Goal: Feedback & Contribution: Submit feedback/report problem

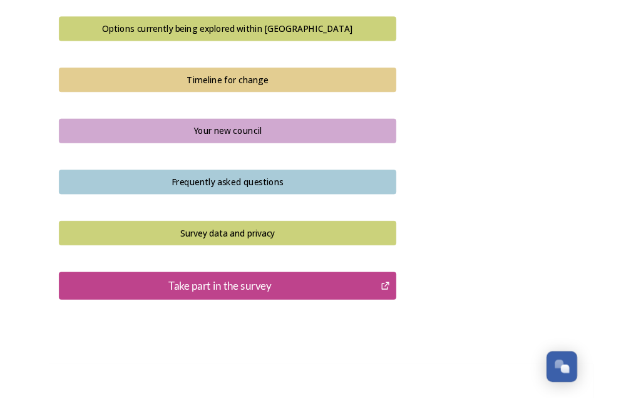
scroll to position [943, 0]
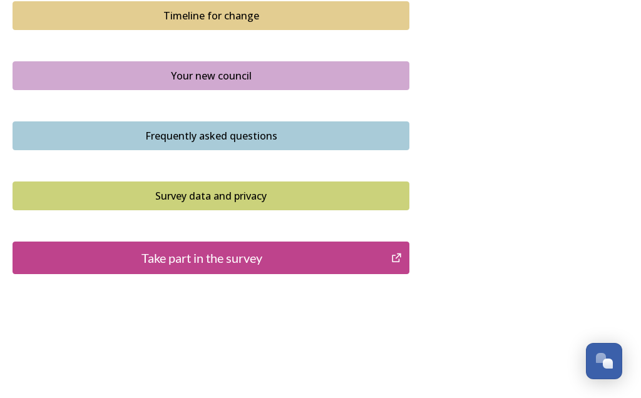
click at [237, 249] on div "Take part in the survey" at bounding box center [201, 258] width 365 height 19
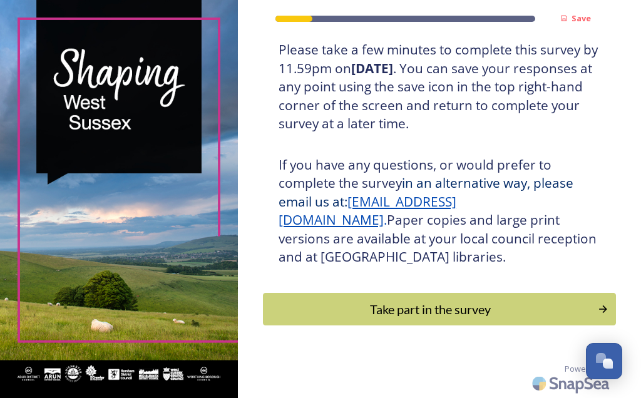
scroll to position [287, 0]
click at [501, 309] on div "Take part in the survey" at bounding box center [430, 309] width 321 height 19
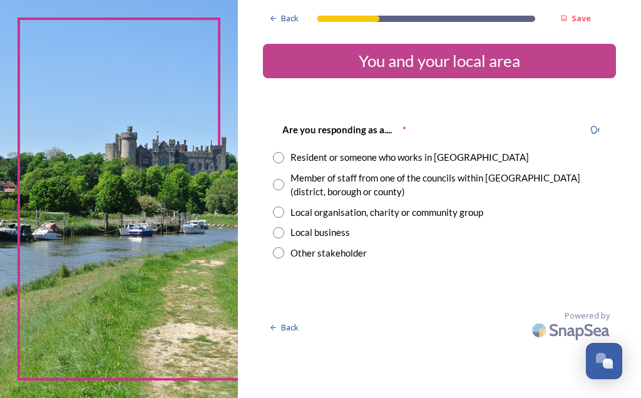
click at [307, 249] on div "Other stakeholder" at bounding box center [439, 253] width 333 height 14
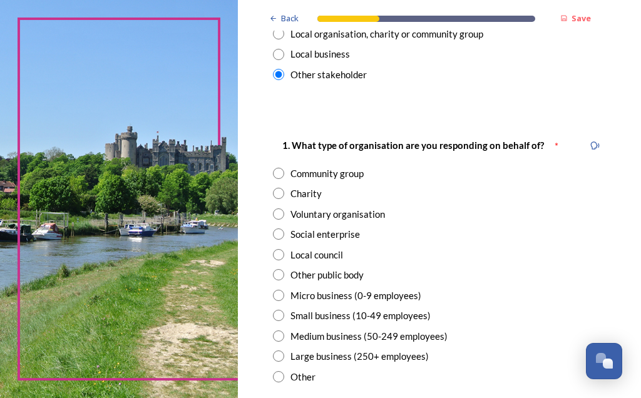
scroll to position [187, 0]
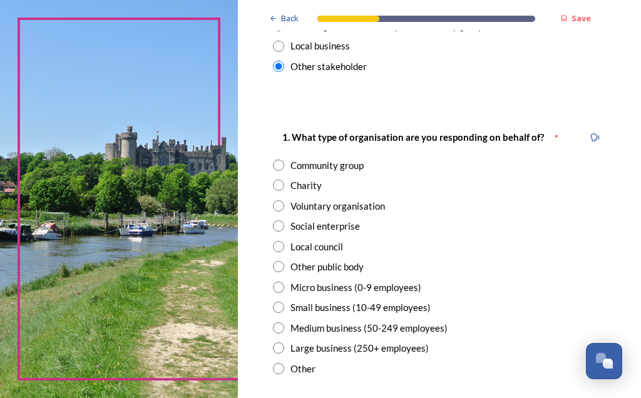
click at [284, 68] on input "radio" at bounding box center [278, 66] width 11 height 11
radio input "false"
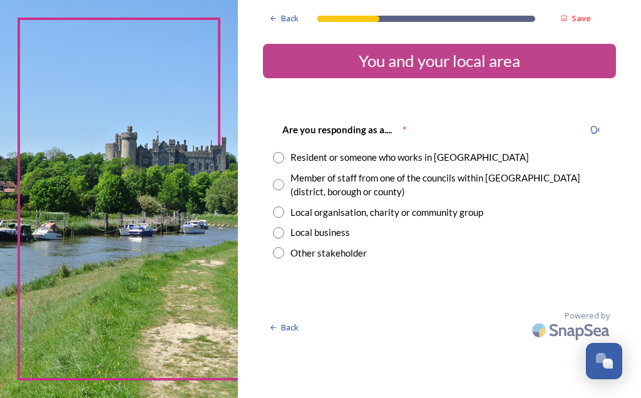
click at [304, 154] on div "Resident or someone who works in [GEOGRAPHIC_DATA]" at bounding box center [439, 157] width 333 height 14
radio input "true"
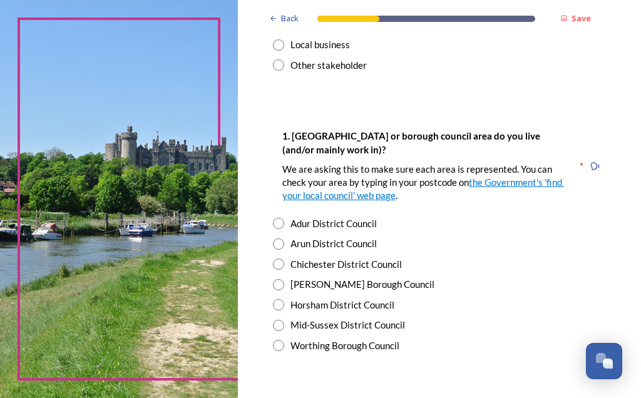
scroll to position [189, 0]
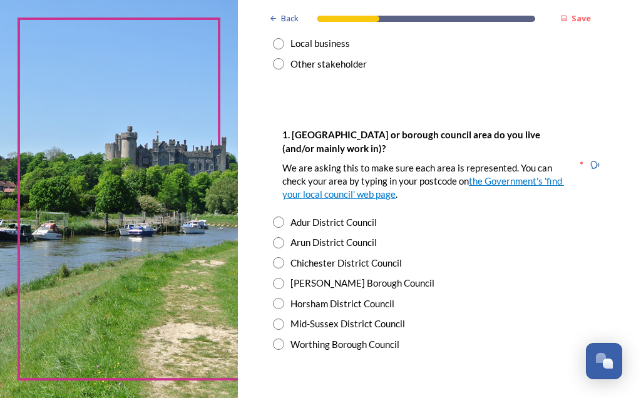
click at [309, 341] on div "Worthing Borough Council" at bounding box center [344, 344] width 109 height 14
radio input "true"
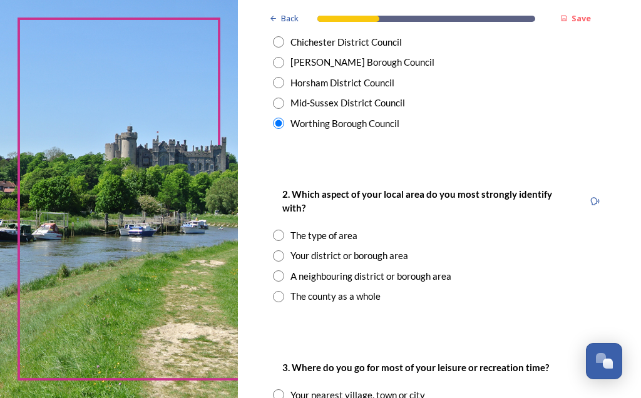
scroll to position [410, 0]
click at [284, 270] on input "radio" at bounding box center [278, 275] width 11 height 11
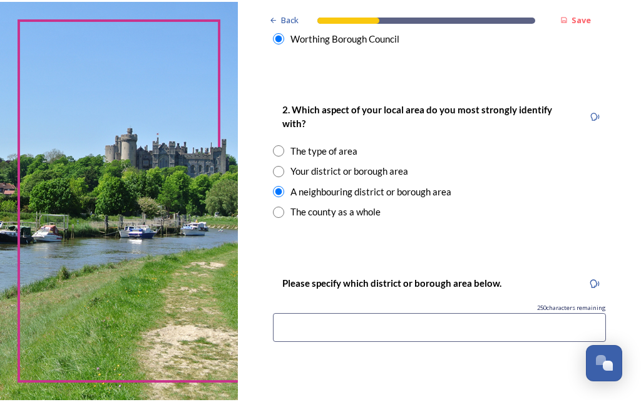
scroll to position [513, 0]
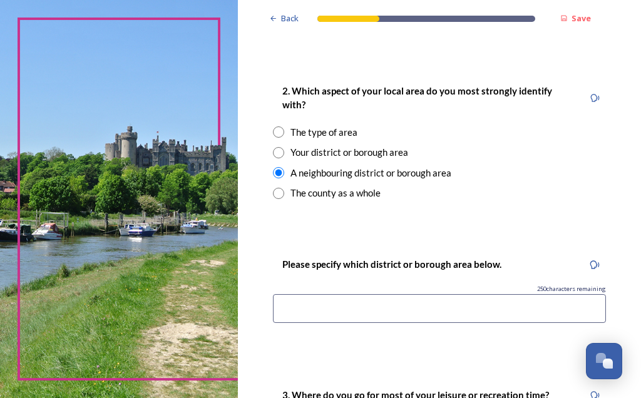
click at [284, 171] on input "radio" at bounding box center [278, 172] width 11 height 11
radio input "false"
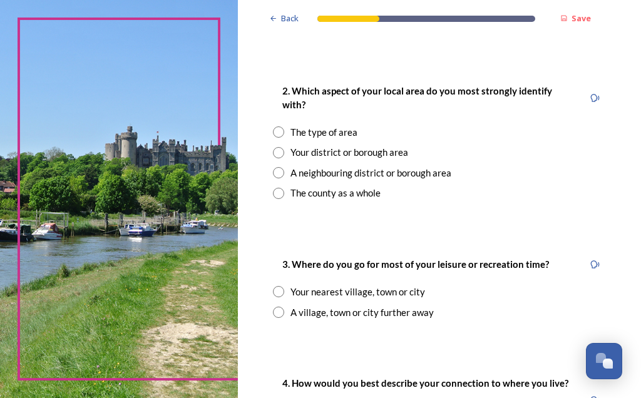
click at [284, 126] on input "radio" at bounding box center [278, 131] width 11 height 11
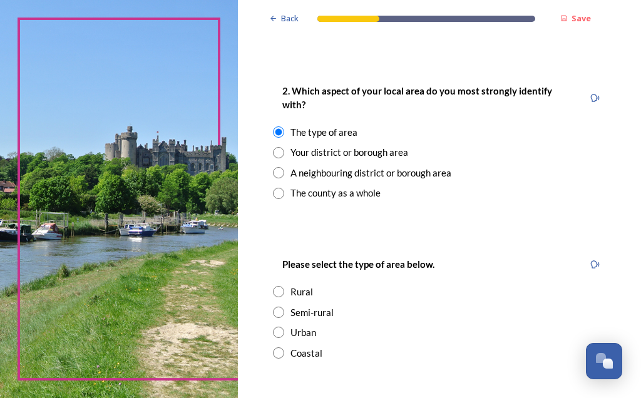
click at [284, 127] on input "radio" at bounding box center [278, 131] width 11 height 11
radio input "false"
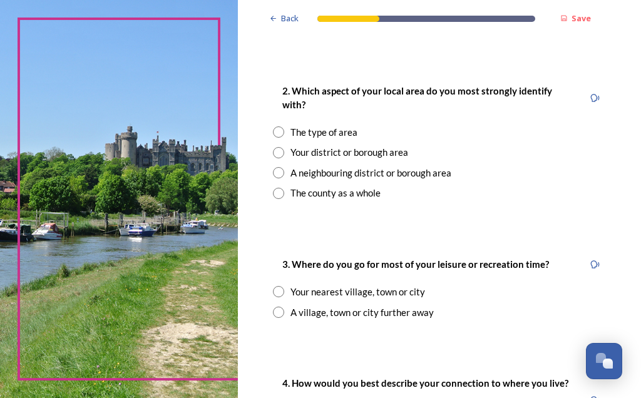
click at [284, 167] on input "radio" at bounding box center [278, 172] width 11 height 11
radio input "true"
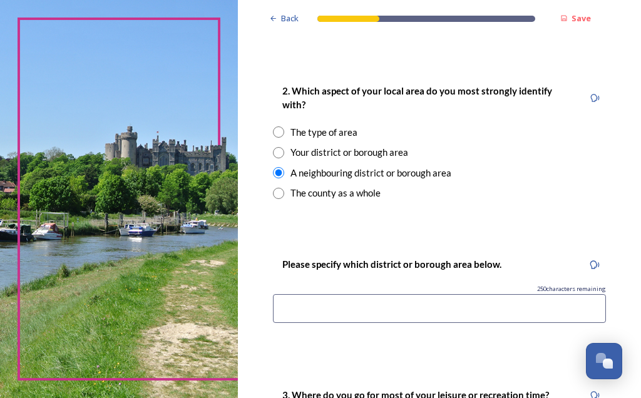
click at [367, 302] on input at bounding box center [439, 308] width 333 height 29
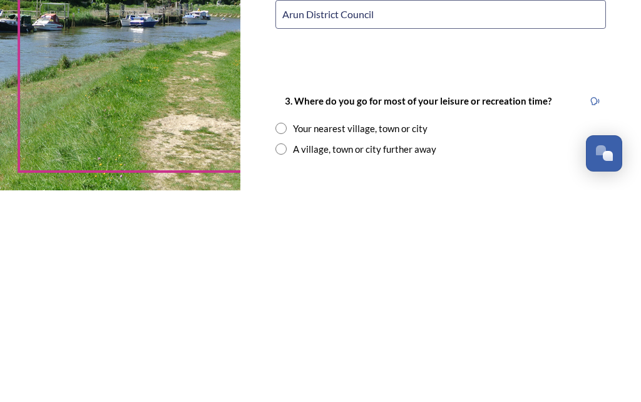
scroll to position [596, 0]
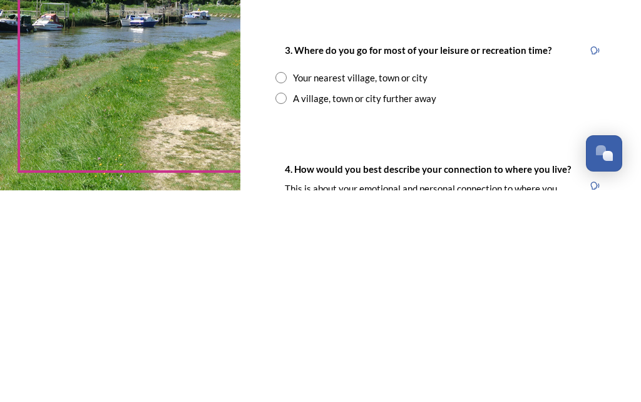
type input "Arun District Council"
click at [287, 284] on input "radio" at bounding box center [280, 289] width 11 height 11
radio input "true"
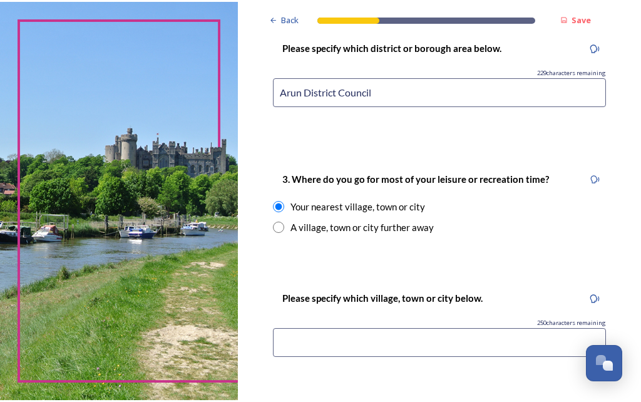
scroll to position [734, 0]
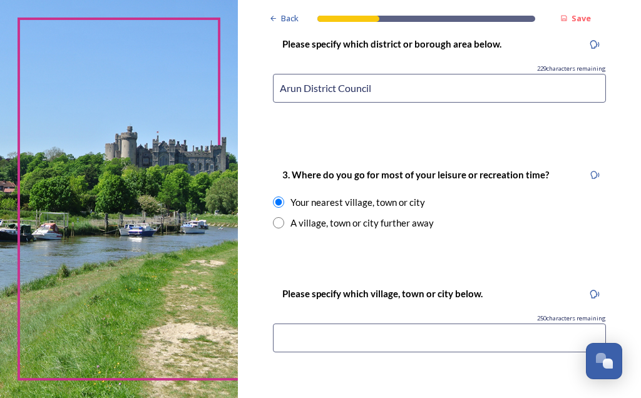
click at [331, 329] on input at bounding box center [439, 338] width 333 height 29
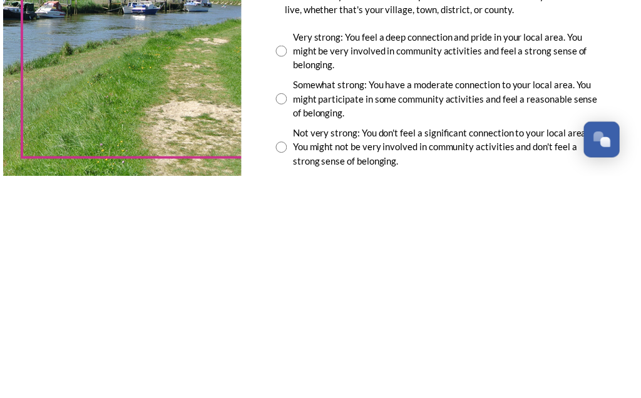
scroll to position [961, 0]
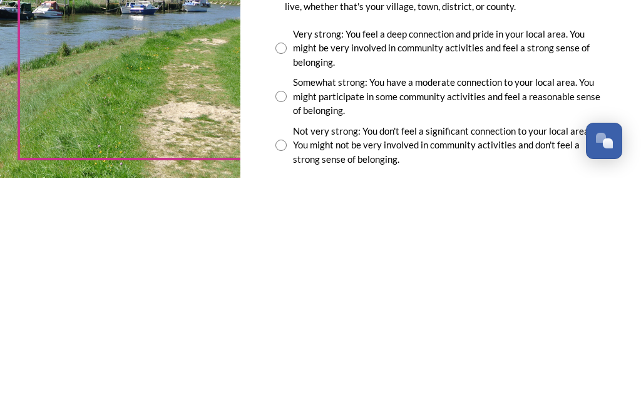
type input "Goring-by-Sea"
click at [306, 299] on div "Somewhat strong: You have a moderate connection to your local area. You might p…" at bounding box center [440, 320] width 331 height 43
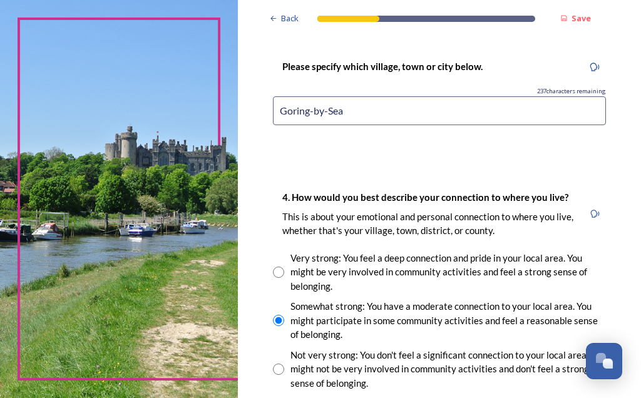
click at [311, 322] on div "Somewhat strong: You have a moderate connection to your local area. You might p…" at bounding box center [448, 320] width 316 height 43
radio input "false"
click at [310, 278] on div "Very strong: You feel a deep connection and pride in your local area. You might…" at bounding box center [448, 272] width 316 height 43
click at [311, 269] on div "Very strong: You feel a deep connection and pride in your local area. You might…" at bounding box center [448, 272] width 316 height 43
radio input "false"
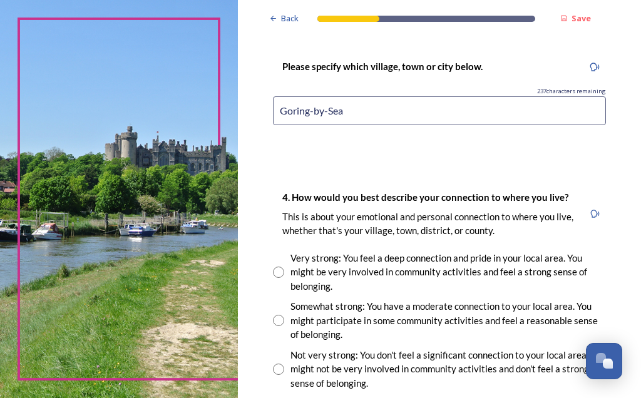
click at [284, 324] on input "radio" at bounding box center [278, 320] width 11 height 11
radio input "true"
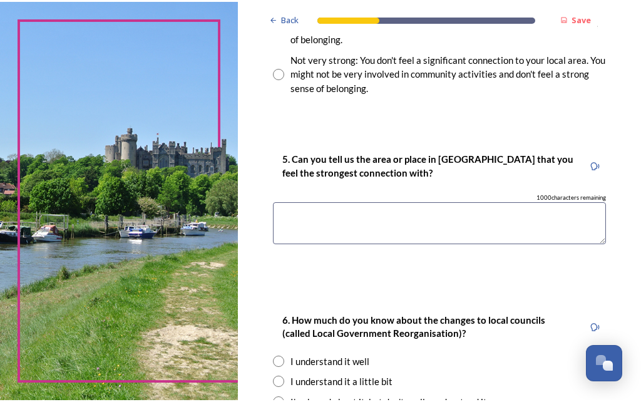
scroll to position [1258, 0]
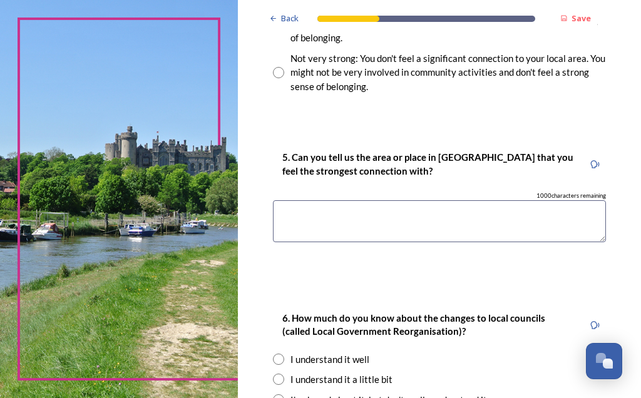
click at [328, 213] on textarea at bounding box center [439, 221] width 333 height 42
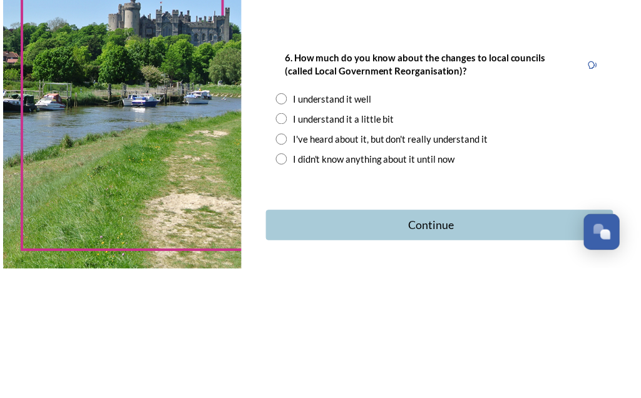
scroll to position [1387, 0]
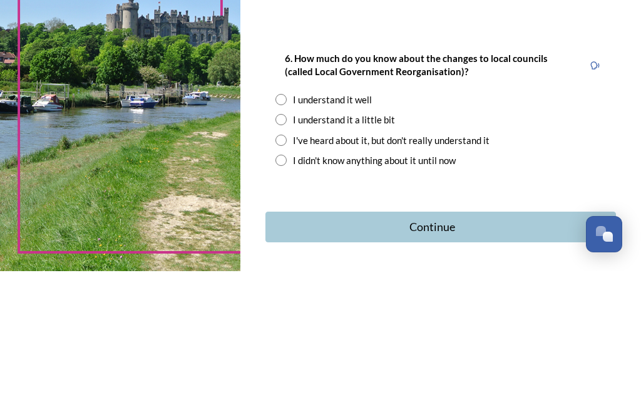
type textarea "Rustington"
click at [307, 244] on div "I understand it a little bit" at bounding box center [440, 251] width 331 height 14
radio input "true"
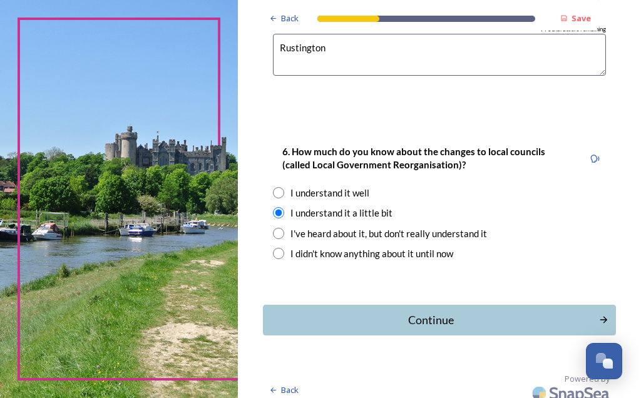
scroll to position [1426, 0]
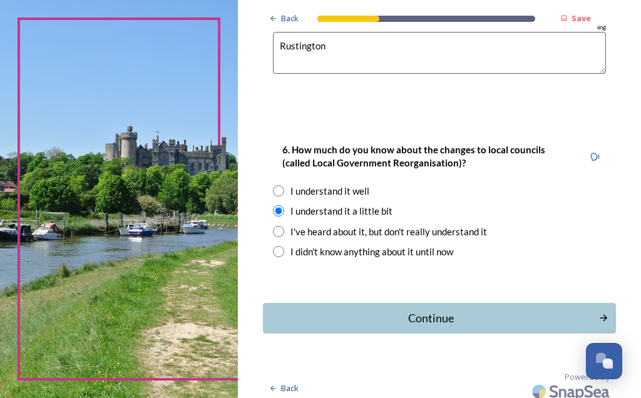
click at [438, 316] on div "Continue" at bounding box center [431, 318] width 322 height 17
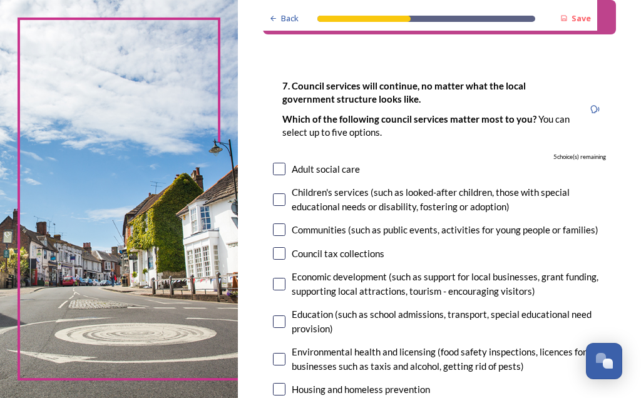
scroll to position [45, 0]
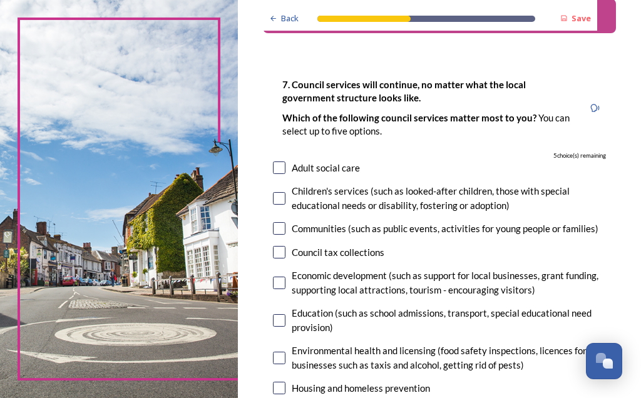
click at [285, 230] on input "checkbox" at bounding box center [279, 228] width 13 height 13
checkbox input "true"
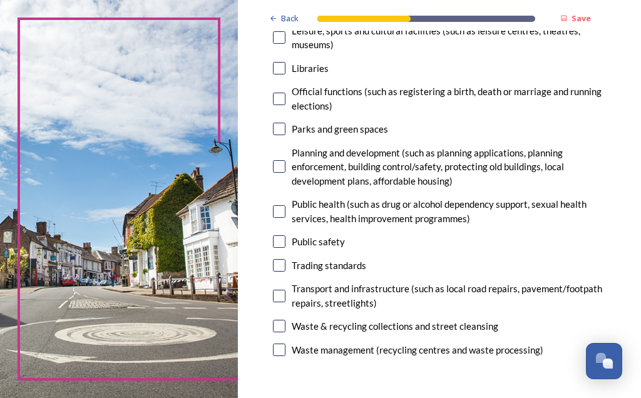
scroll to position [426, 0]
click at [309, 247] on div "Public safety" at bounding box center [439, 242] width 333 height 14
checkbox input "true"
click at [310, 270] on div "Trading standards" at bounding box center [329, 266] width 74 height 14
checkbox input "true"
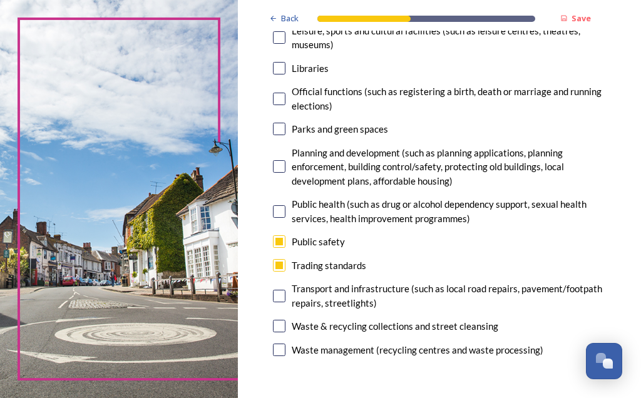
click at [285, 298] on input "checkbox" at bounding box center [279, 296] width 13 height 13
checkbox input "true"
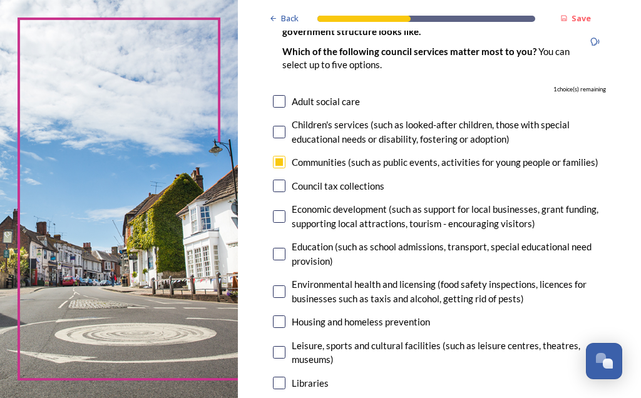
scroll to position [112, 0]
click at [285, 96] on input "checkbox" at bounding box center [279, 101] width 13 height 13
checkbox input "true"
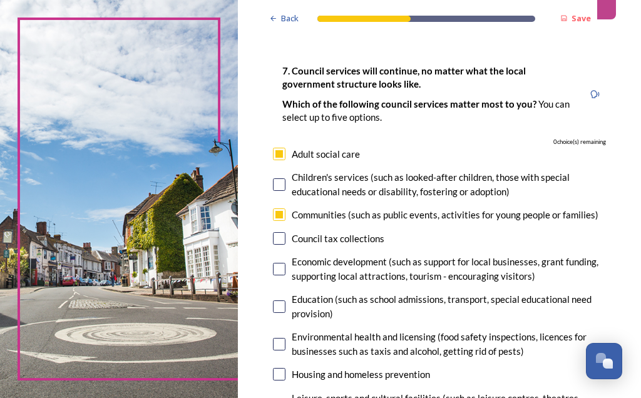
scroll to position [59, 0]
click at [285, 217] on input "checkbox" at bounding box center [279, 214] width 13 height 13
checkbox input "false"
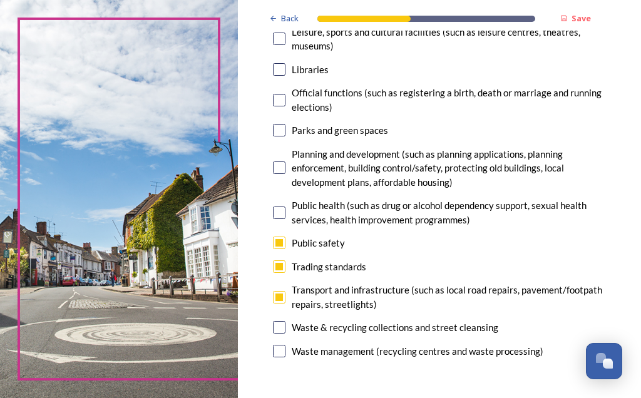
scroll to position [428, 0]
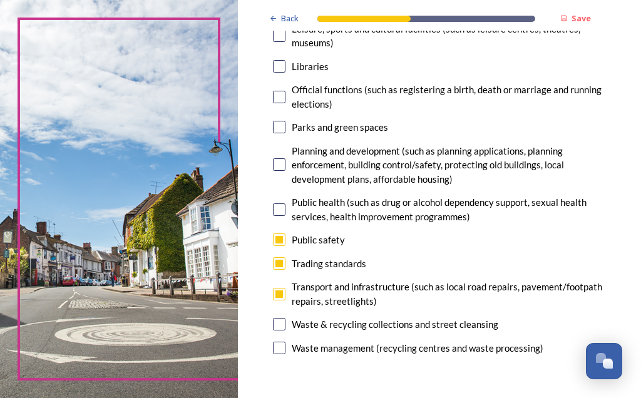
click at [303, 322] on div "Waste & recycling collections and street cleansing" at bounding box center [439, 324] width 333 height 14
checkbox input "true"
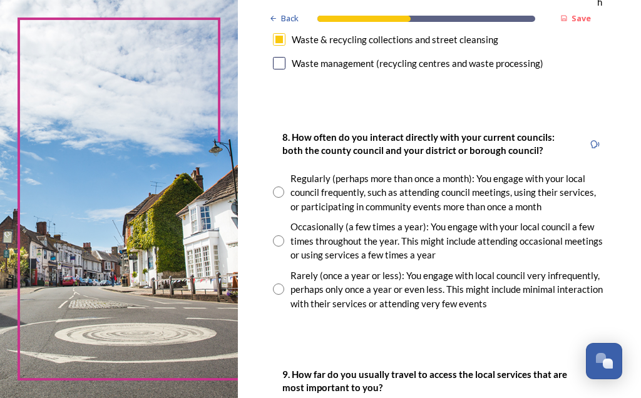
scroll to position [714, 0]
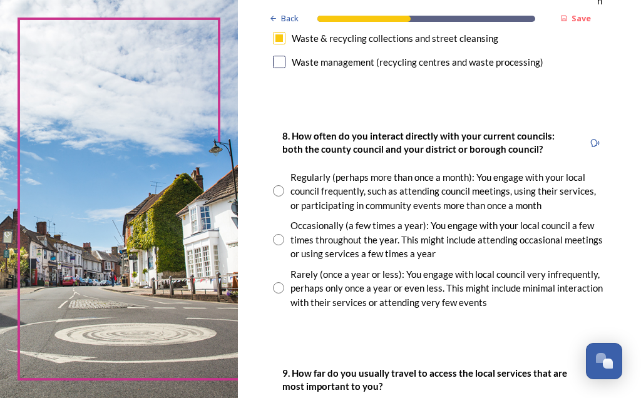
click at [307, 282] on div "Rarely (once a year or less): You engage with local council very infrequently, …" at bounding box center [439, 288] width 333 height 43
radio input "true"
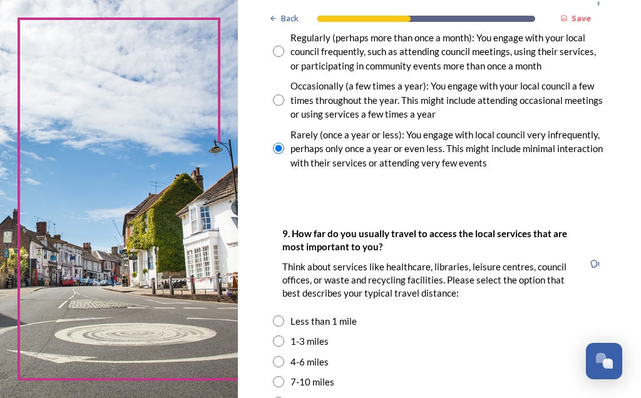
scroll to position [855, 0]
click at [304, 337] on div "1-3 miles" at bounding box center [439, 341] width 333 height 14
radio input "true"
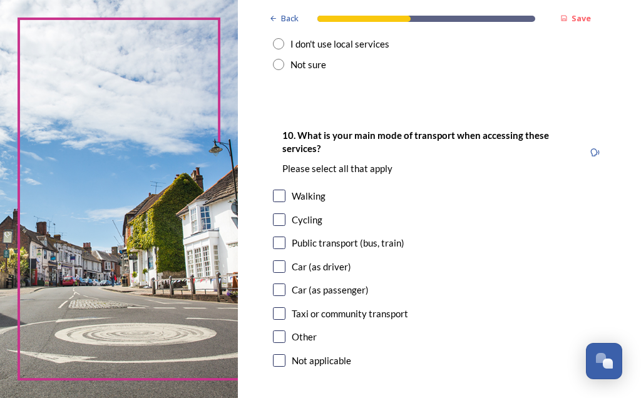
scroll to position [1233, 0]
click at [285, 237] on input "checkbox" at bounding box center [279, 243] width 13 height 13
checkbox input "true"
click at [306, 283] on div "Car (as passenger)" at bounding box center [439, 290] width 333 height 14
checkbox input "true"
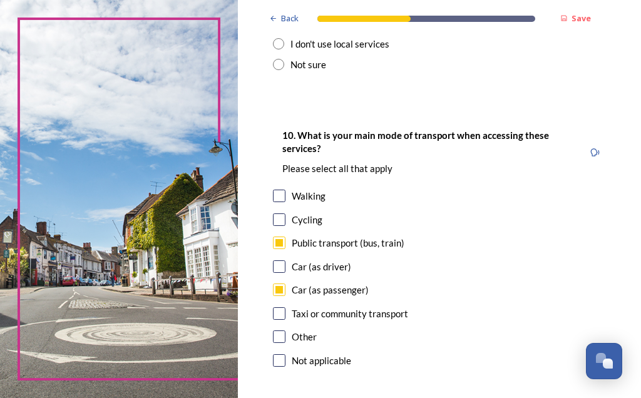
click at [285, 307] on input "checkbox" at bounding box center [279, 313] width 13 height 13
checkbox input "true"
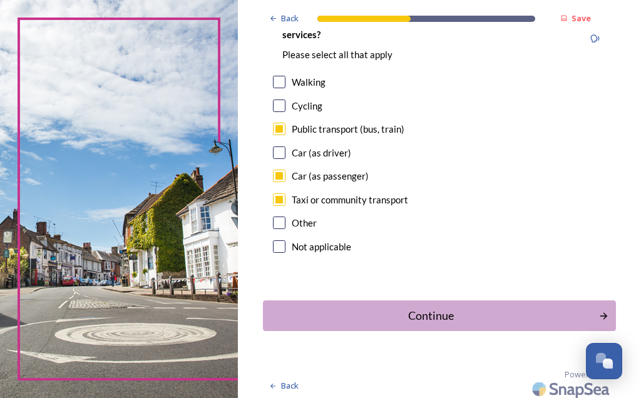
scroll to position [1346, 0]
click at [466, 314] on div "Continue" at bounding box center [431, 316] width 322 height 17
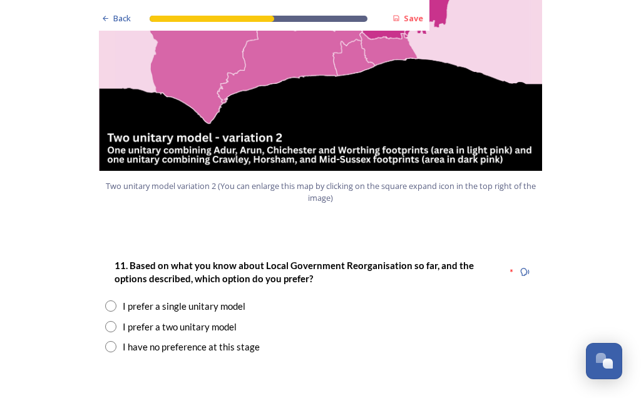
scroll to position [1495, 0]
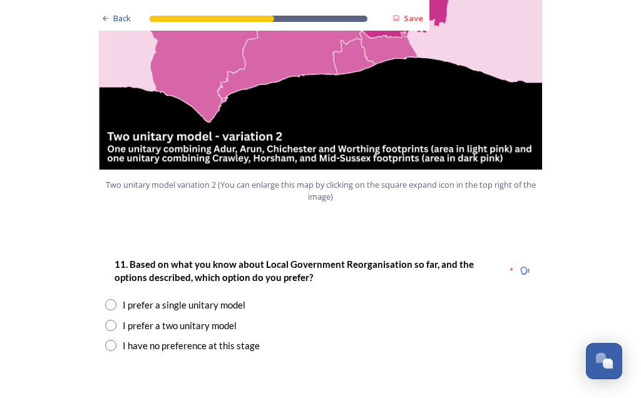
click at [123, 319] on div "I prefer a two unitary model" at bounding box center [180, 326] width 114 height 14
radio input "true"
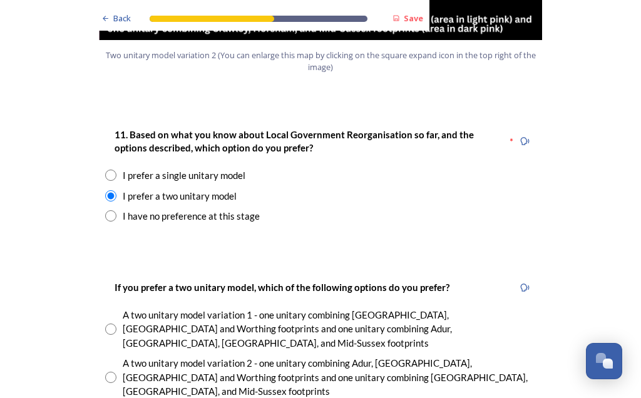
scroll to position [1625, 0]
click at [114, 372] on input "radio" at bounding box center [110, 377] width 11 height 11
radio input "true"
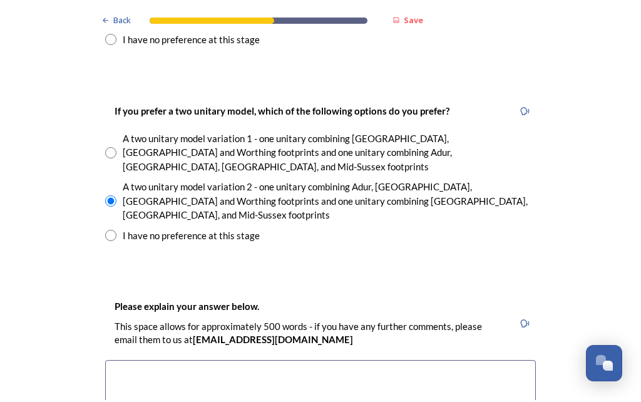
scroll to position [1804, 0]
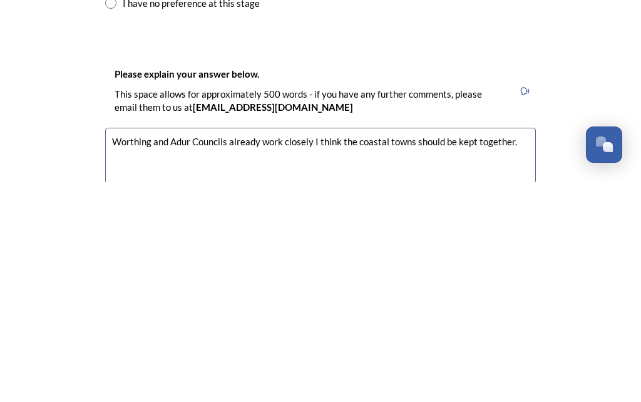
scroll to position [1813, 0]
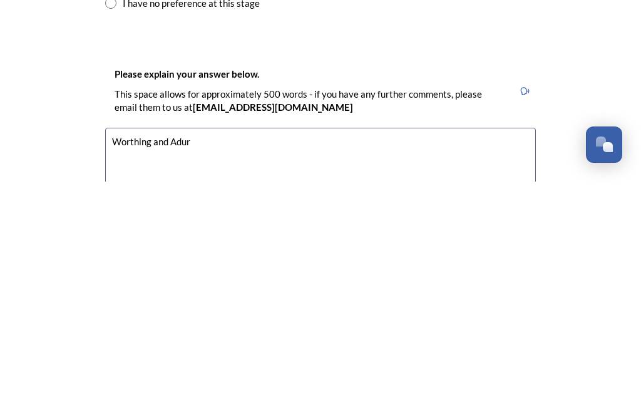
type textarea "Worthing"
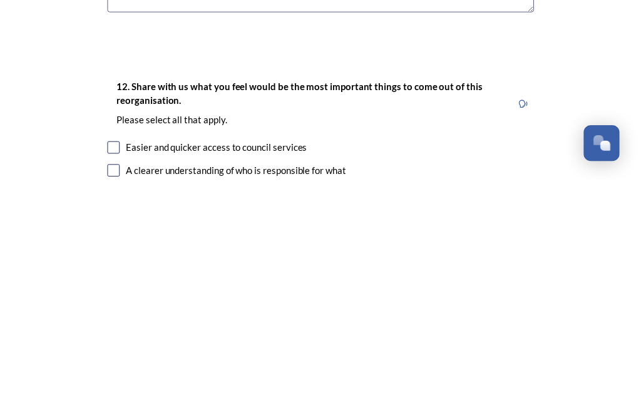
scroll to position [2069, 0]
type textarea "I think the coastal Councils should be kept together."
click at [116, 363] on input "checkbox" at bounding box center [111, 369] width 13 height 13
checkbox input "true"
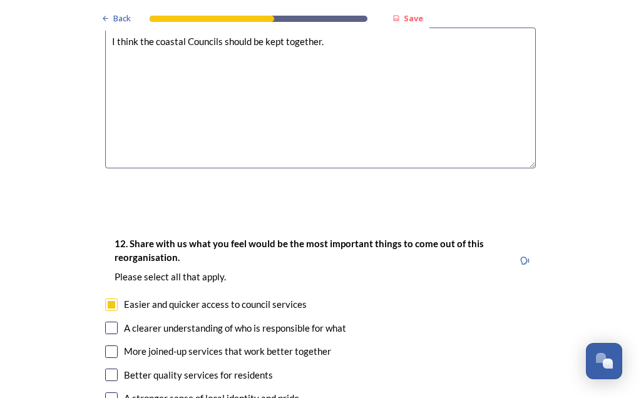
scroll to position [2134, 0]
click at [125, 321] on div "A clearer understanding of who is responsible for what" at bounding box center [235, 328] width 222 height 14
checkbox input "true"
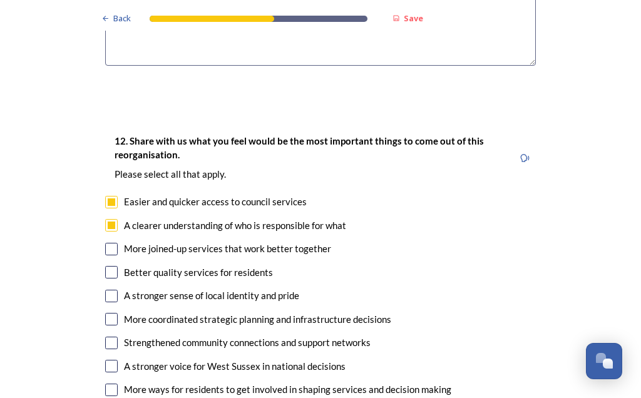
scroll to position [2237, 0]
click at [117, 242] on input "checkbox" at bounding box center [111, 248] width 13 height 13
click at [121, 241] on div "More joined-up services that work better together" at bounding box center [320, 248] width 431 height 14
click at [123, 241] on div "More joined-up services that work better together" at bounding box center [320, 248] width 431 height 14
checkbox input "true"
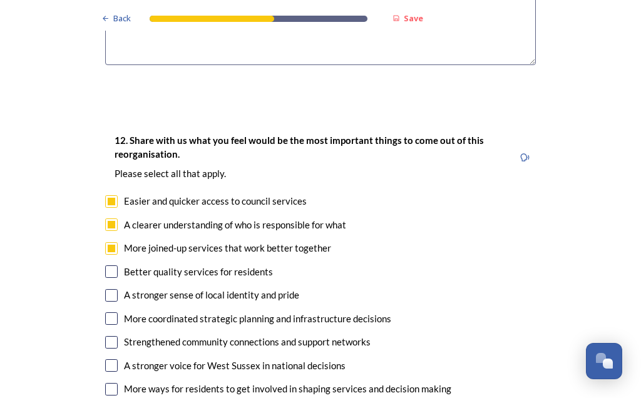
click at [113, 265] on input "checkbox" at bounding box center [111, 271] width 13 height 13
checkbox input "true"
click at [116, 359] on input "checkbox" at bounding box center [111, 365] width 13 height 13
checkbox input "true"
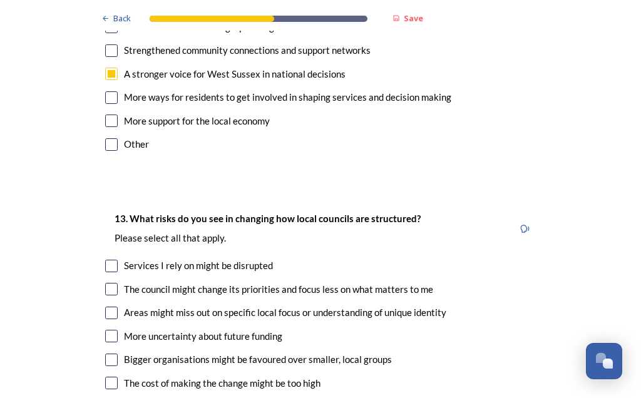
scroll to position [2528, 0]
click at [111, 307] on input "checkbox" at bounding box center [111, 313] width 13 height 13
checkbox input "true"
click at [116, 354] on input "checkbox" at bounding box center [111, 360] width 13 height 13
checkbox input "true"
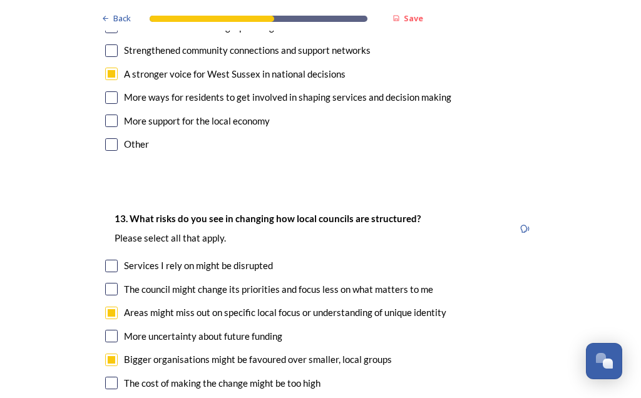
checkbox input "true"
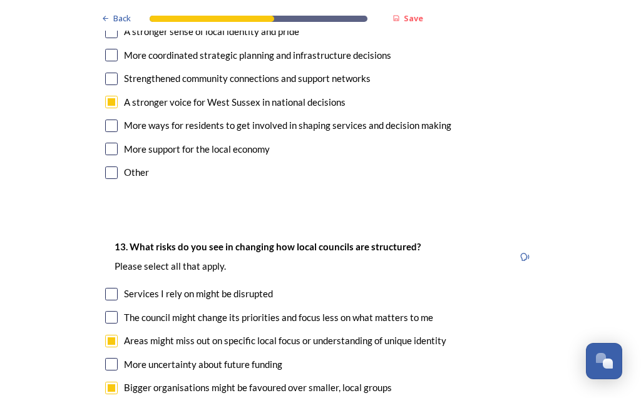
scroll to position [2500, 0]
click at [117, 358] on input "checkbox" at bounding box center [111, 364] width 13 height 13
checkbox input "true"
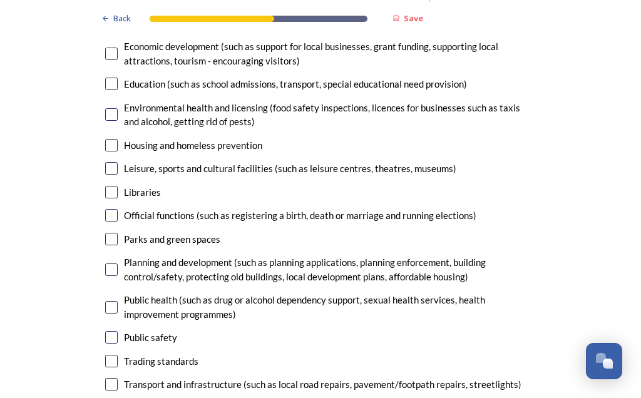
scroll to position [3201, 0]
click at [116, 355] on input "checkbox" at bounding box center [111, 361] width 13 height 13
checkbox input "true"
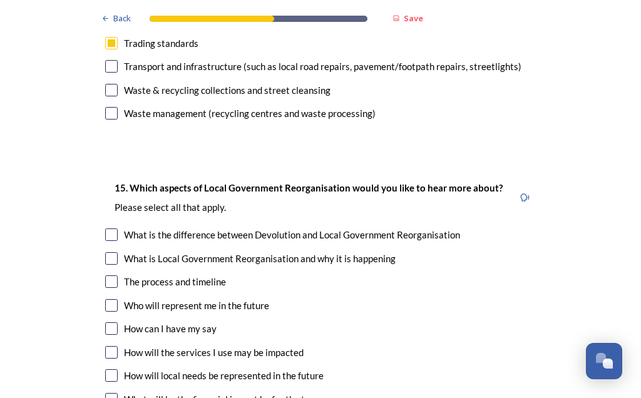
scroll to position [3519, 0]
